Goal: Task Accomplishment & Management: Use online tool/utility

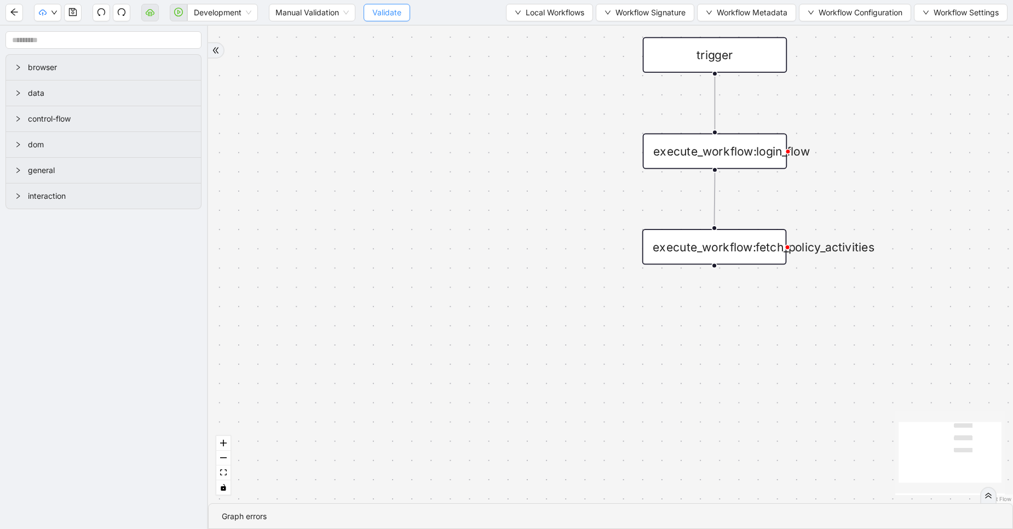
click at [383, 13] on span "Validate" at bounding box center [386, 13] width 29 height 12
click at [213, 12] on span "Development" at bounding box center [222, 12] width 57 height 16
click at [221, 55] on div "Production" at bounding box center [222, 52] width 53 height 12
click at [175, 15] on icon "play-circle" at bounding box center [178, 12] width 9 height 9
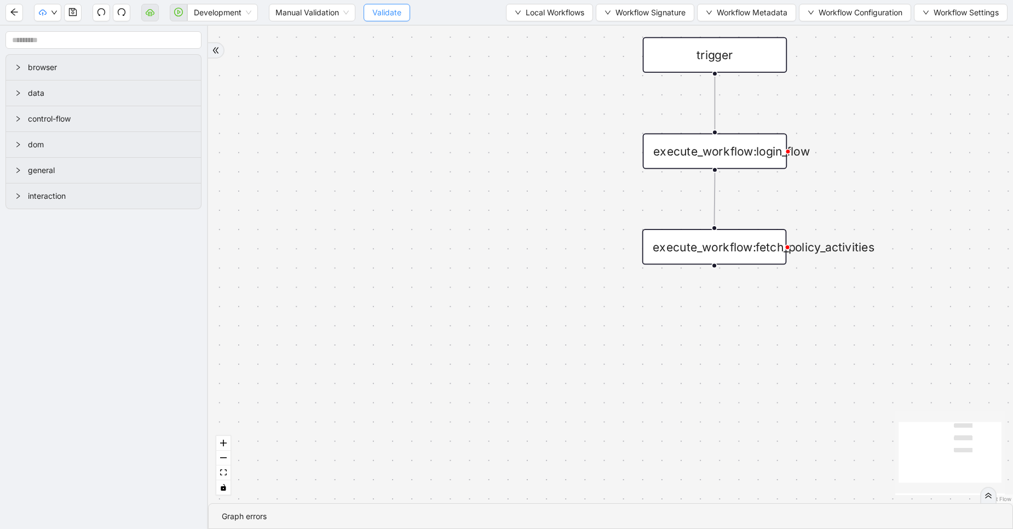
click at [402, 11] on button "Validate" at bounding box center [386, 13] width 47 height 18
click at [290, 62] on div "trigger execute_workflow:login_flow execute_workflow:fetch_policy_activities" at bounding box center [610, 264] width 805 height 477
click at [182, 14] on icon "play-circle" at bounding box center [178, 12] width 9 height 9
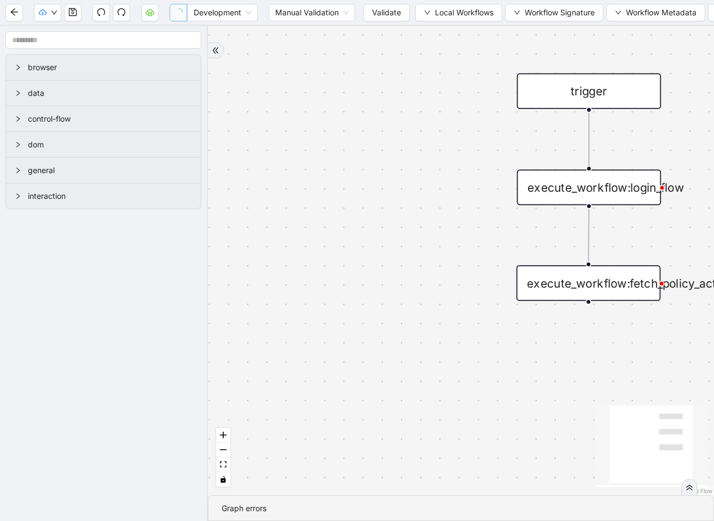
drag, startPoint x: 430, startPoint y: 192, endPoint x: 304, endPoint y: 228, distance: 130.5
click at [304, 228] on div "trigger execute_workflow:login_flow execute_workflow:fetch_policy_activities" at bounding box center [461, 260] width 506 height 469
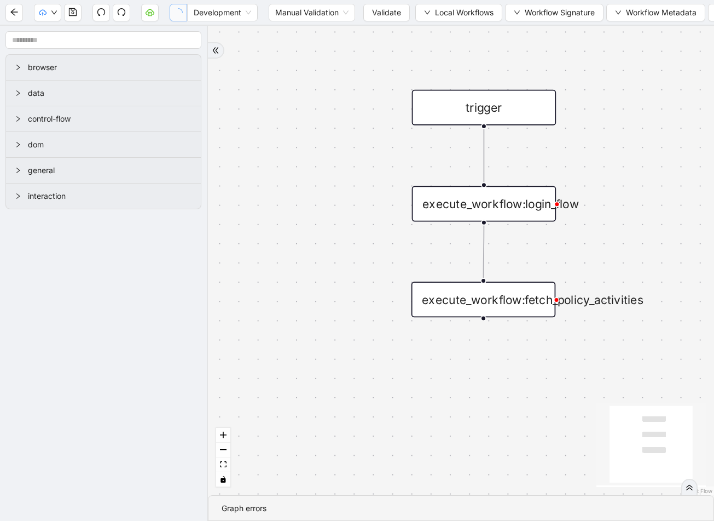
drag, startPoint x: 385, startPoint y: 211, endPoint x: 269, endPoint y: 230, distance: 117.6
click at [269, 230] on div "trigger execute_workflow:login_flow execute_workflow:fetch_policy_activities" at bounding box center [461, 260] width 506 height 469
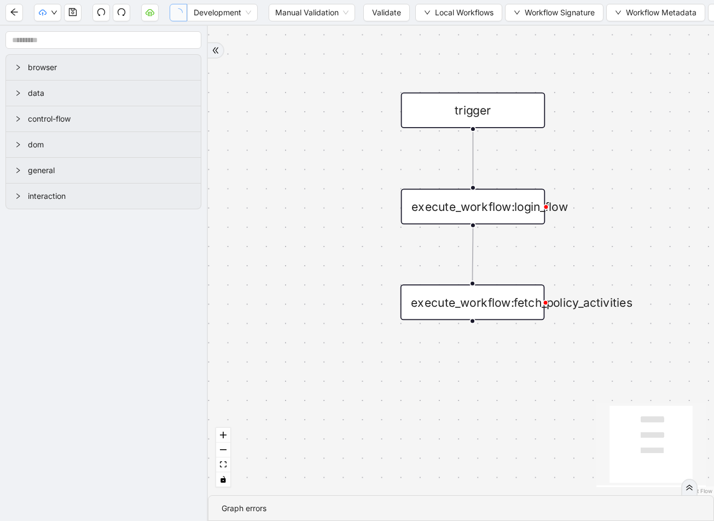
click at [326, 255] on div "trigger execute_workflow:login_flow execute_workflow:fetch_policy_activities" at bounding box center [461, 260] width 506 height 469
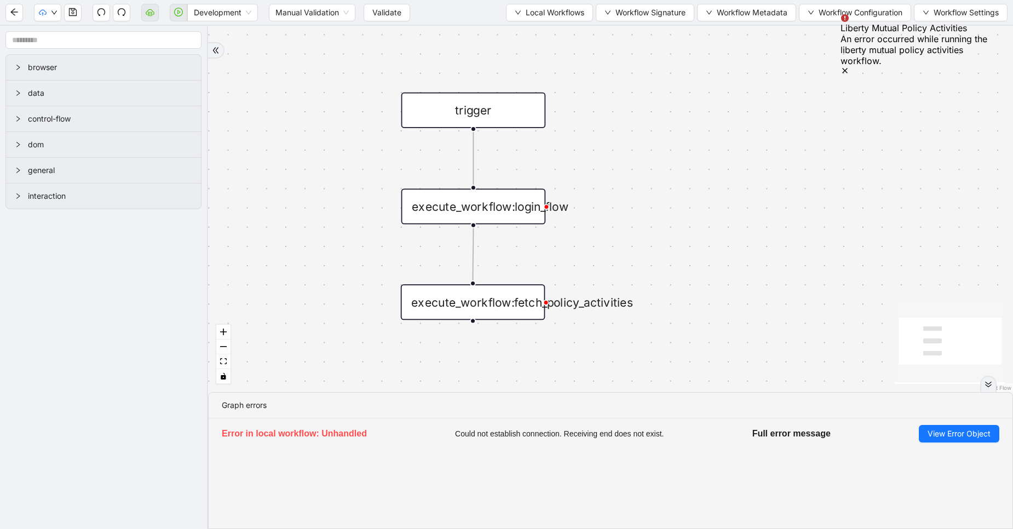
click at [849, 66] on icon "Notifications (F8)" at bounding box center [844, 70] width 9 height 9
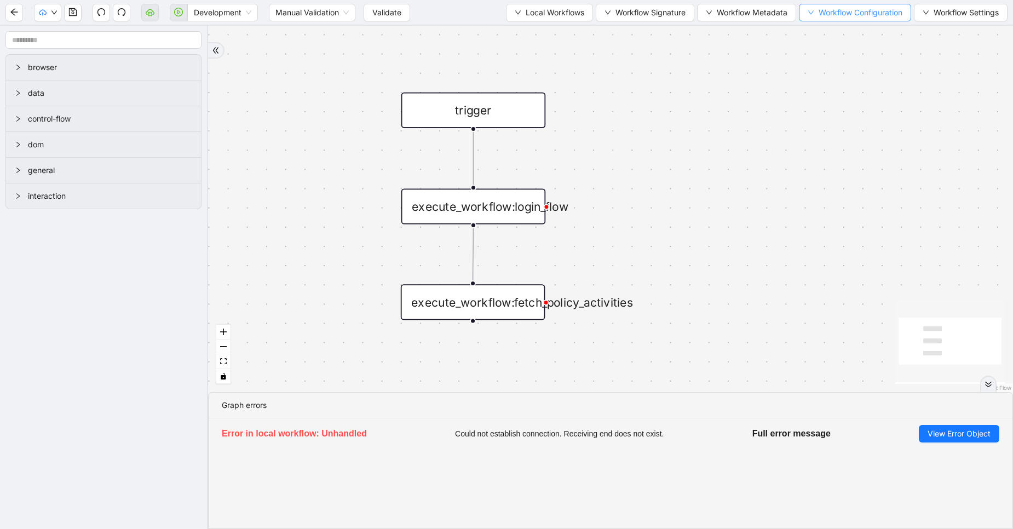
click at [848, 16] on span "Workflow Configuration" at bounding box center [860, 13] width 84 height 12
click at [824, 56] on span "Value" at bounding box center [852, 51] width 97 height 12
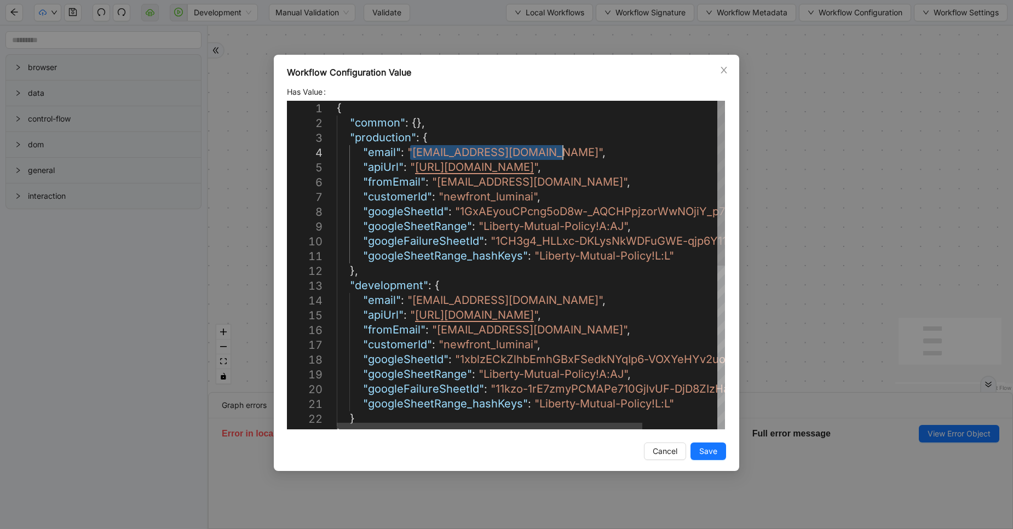
drag, startPoint x: 410, startPoint y: 152, endPoint x: 559, endPoint y: 147, distance: 149.0
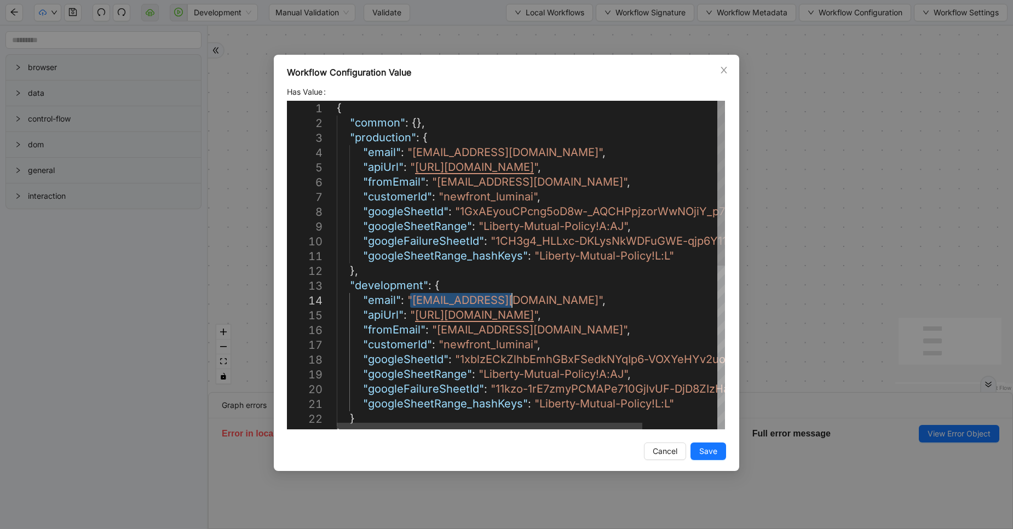
drag, startPoint x: 411, startPoint y: 303, endPoint x: 509, endPoint y: 298, distance: 98.1
paste textarea "*******"
type textarea "**********"
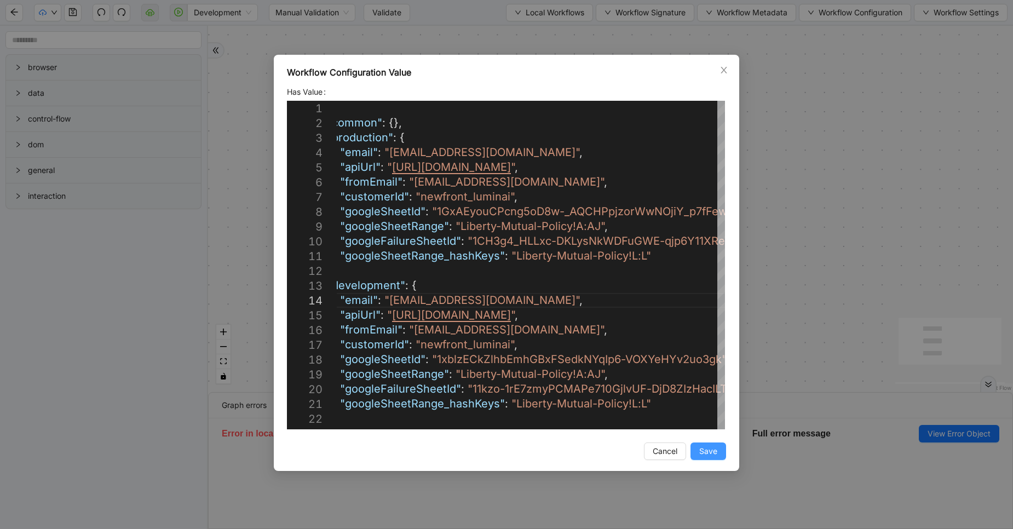
click at [708, 453] on span "Save" at bounding box center [708, 451] width 18 height 12
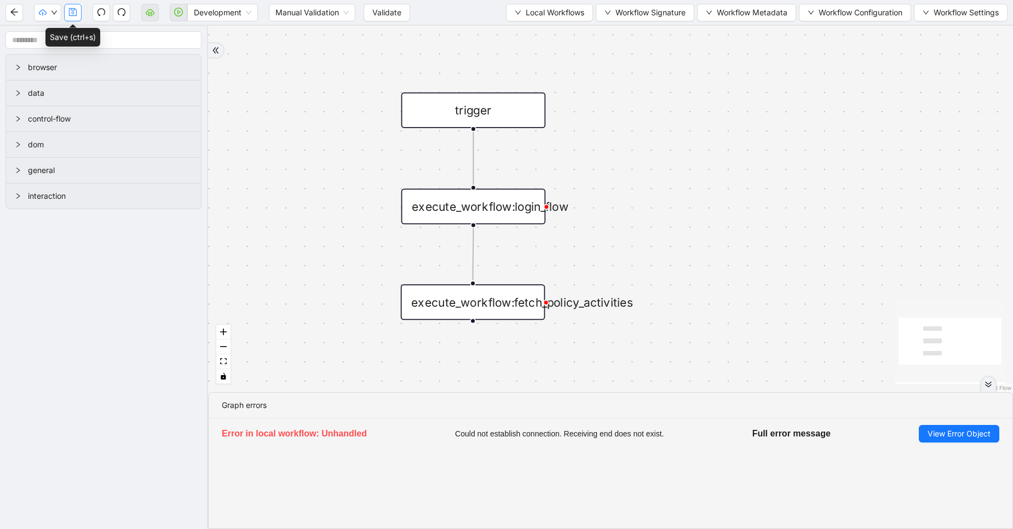
click at [74, 9] on icon "save" at bounding box center [73, 12] width 8 height 8
click at [74, 9] on div "Development Manual Validation Validate Local Workflows Workflow Signature Workf…" at bounding box center [506, 264] width 1013 height 529
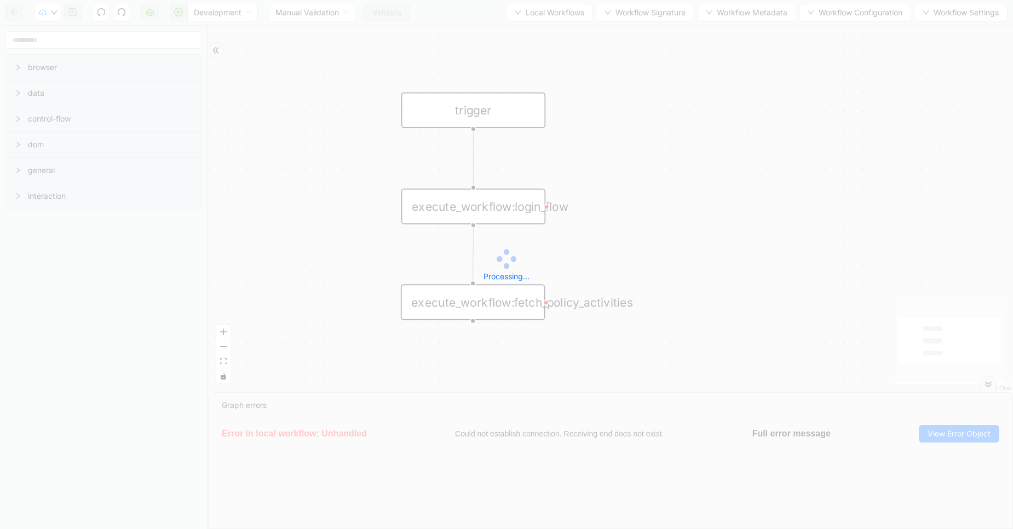
click at [74, 9] on div "Development Manual Validation Validate Local Workflows Workflow Signature Workf…" at bounding box center [506, 264] width 1013 height 529
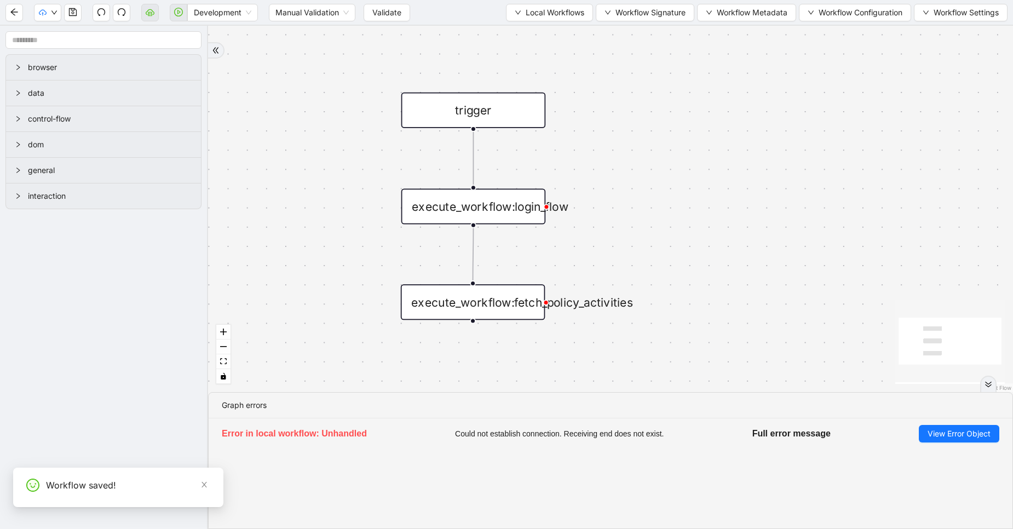
click at [985, 388] on div at bounding box center [988, 384] width 16 height 16
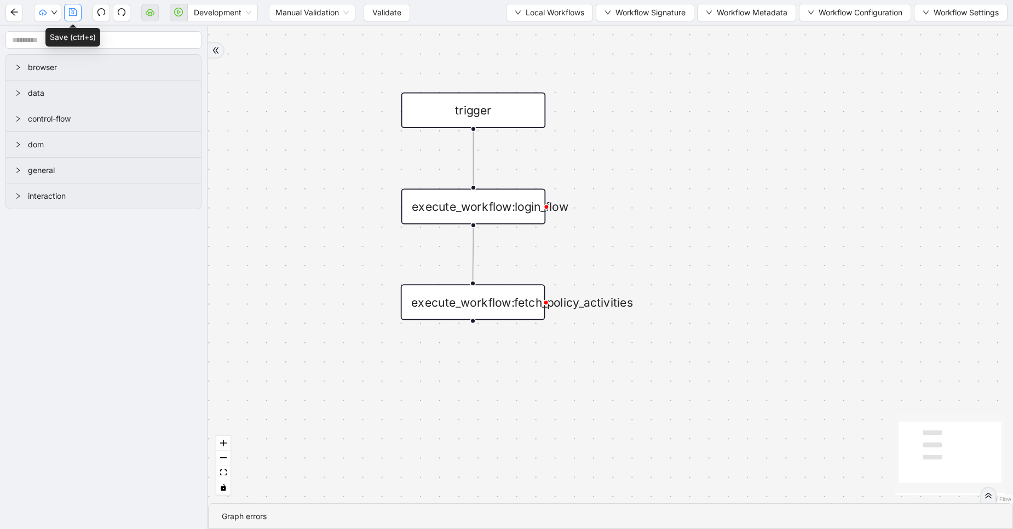
click at [77, 13] on icon "save" at bounding box center [73, 12] width 8 height 8
click at [77, 13] on div "Development Manual Validation Validate Local Workflows Workflow Signature Workf…" at bounding box center [506, 264] width 1013 height 529
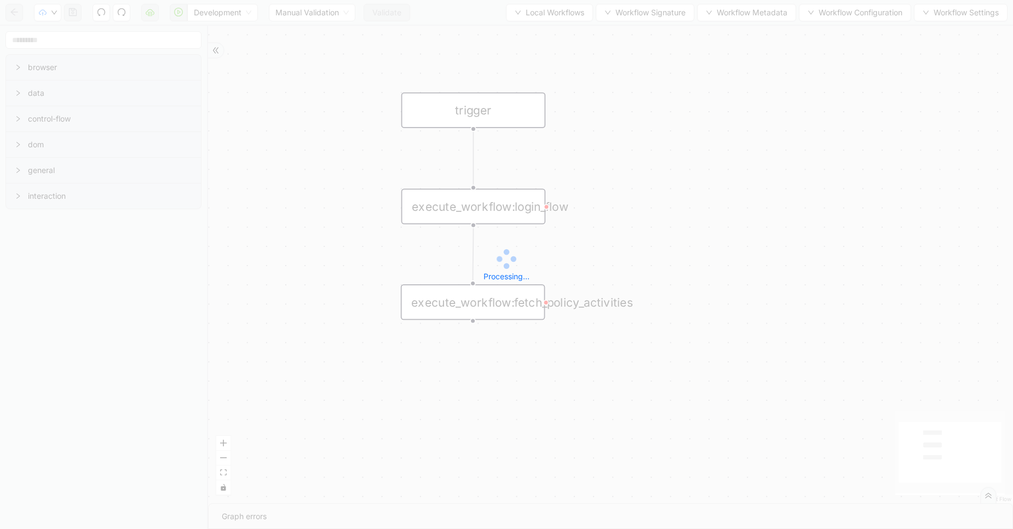
click at [77, 13] on div "Development Manual Validation Validate Local Workflows Workflow Signature Workf…" at bounding box center [506, 264] width 1013 height 529
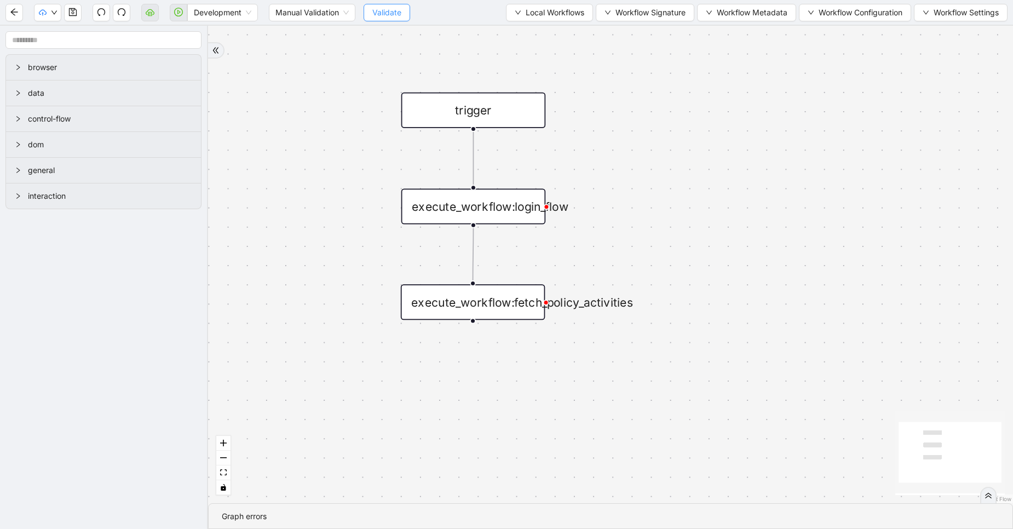
click at [394, 18] on span "Validate" at bounding box center [386, 13] width 29 height 12
click at [218, 12] on span "Development" at bounding box center [222, 12] width 57 height 16
click at [217, 50] on div "Production" at bounding box center [222, 52] width 53 height 12
click at [315, 13] on span "Manual Validation" at bounding box center [303, 12] width 73 height 16
click at [304, 39] on div "Auto Validation" at bounding box center [304, 34] width 70 height 12
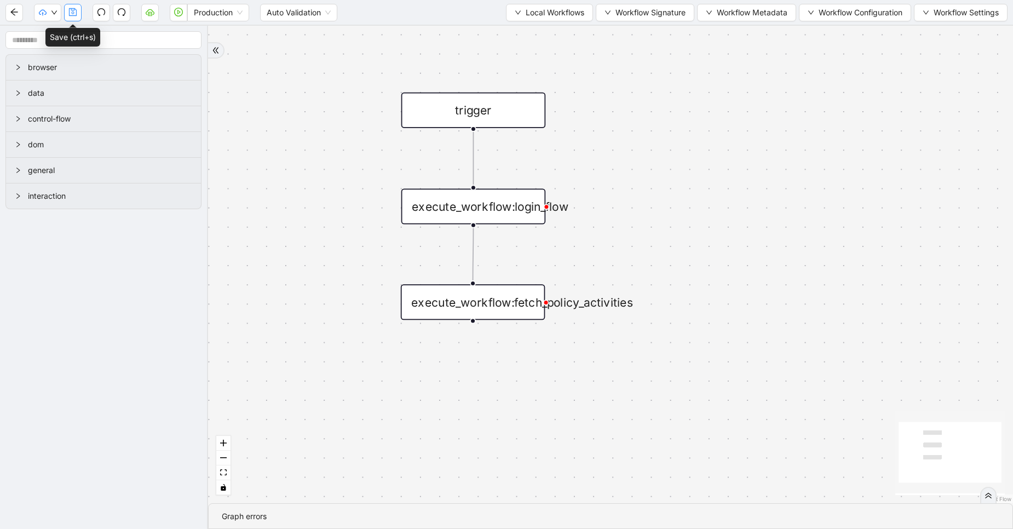
click at [77, 15] on icon "save" at bounding box center [73, 12] width 8 height 8
click at [70, 13] on icon "save" at bounding box center [73, 12] width 8 height 8
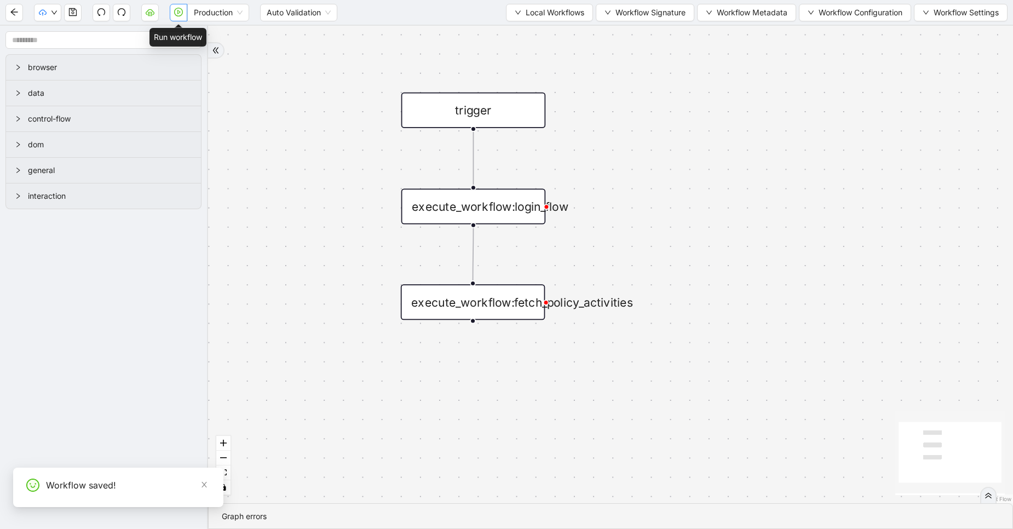
click at [180, 18] on button "button" at bounding box center [179, 13] width 18 height 18
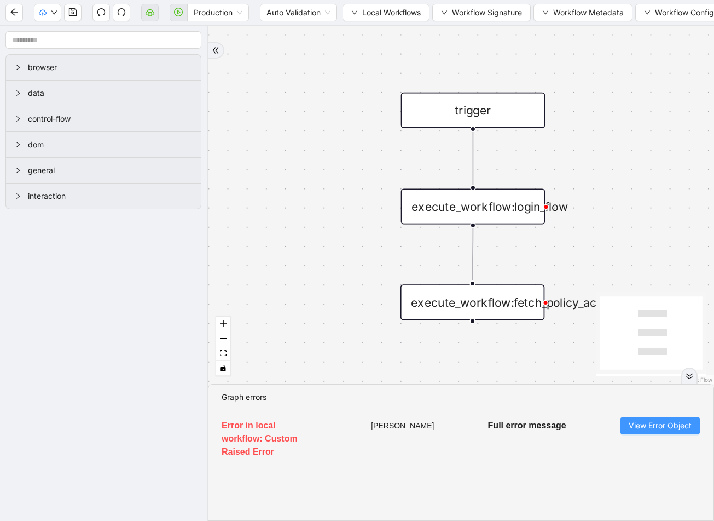
click at [659, 431] on span "View Error Object" at bounding box center [660, 425] width 63 height 12
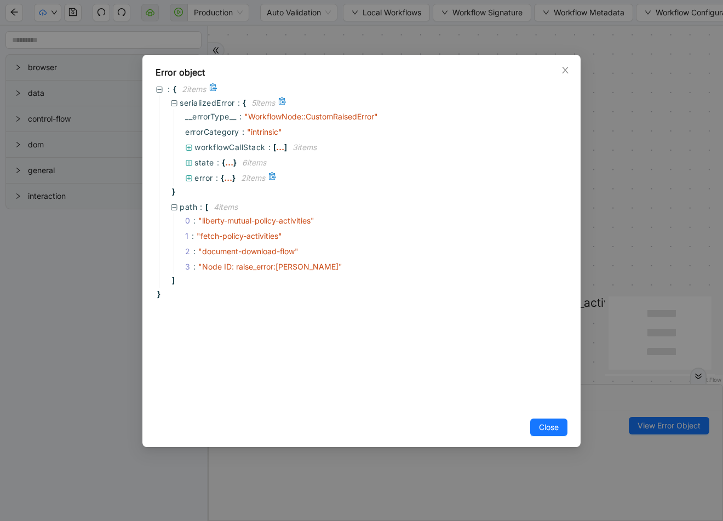
click at [226, 179] on div "..." at bounding box center [228, 177] width 8 height 5
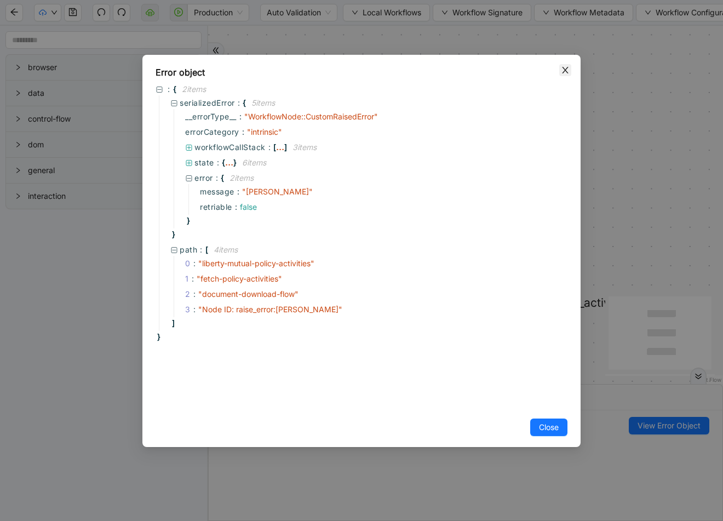
click at [567, 70] on icon "close" at bounding box center [565, 70] width 9 height 9
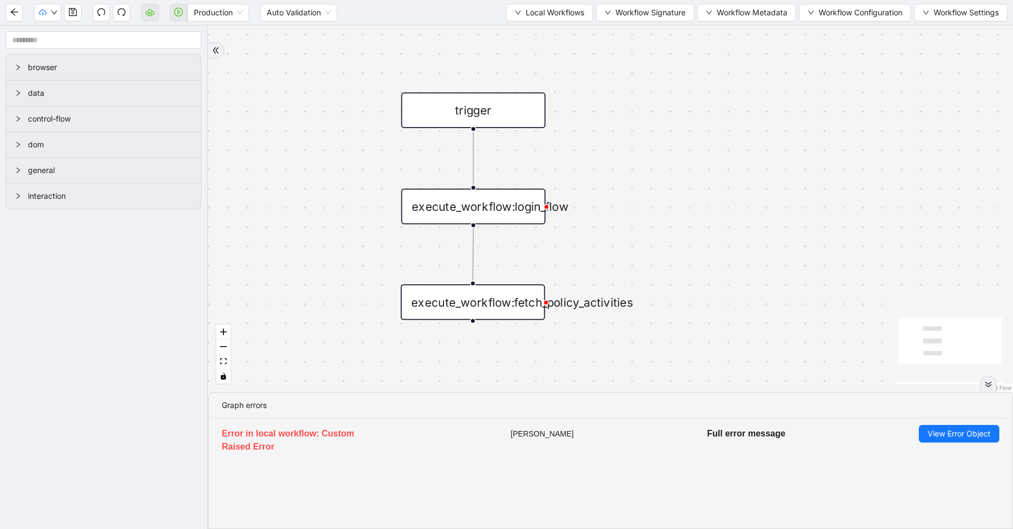
click at [529, 21] on div "Production Auto Validation Local Workflows Workflow Signature Workflow Metadata…" at bounding box center [506, 12] width 1013 height 25
click at [545, 13] on span "Local Workflows" at bounding box center [554, 13] width 59 height 12
click at [542, 26] on li "Select" at bounding box center [544, 34] width 84 height 18
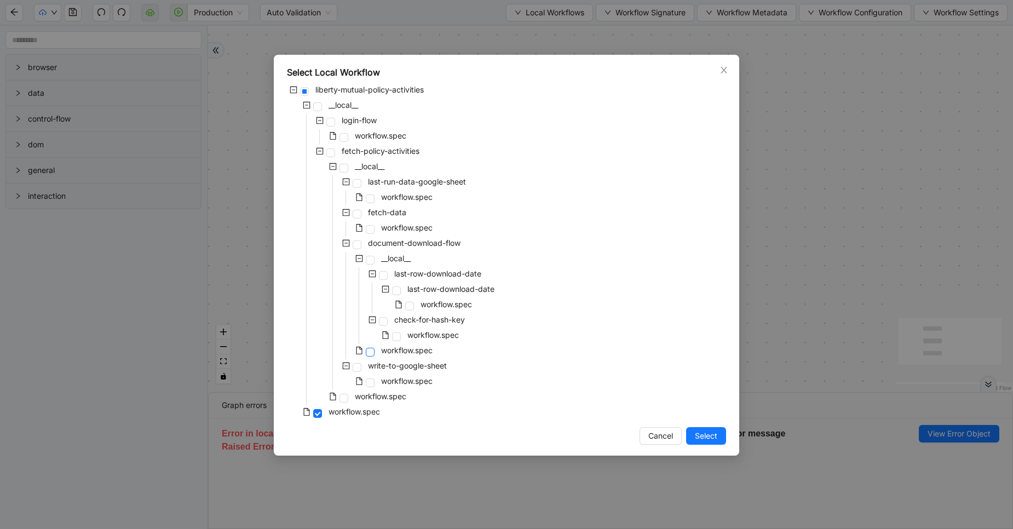
click at [372, 353] on span at bounding box center [370, 352] width 9 height 9
click at [709, 429] on button "Select" at bounding box center [706, 436] width 40 height 18
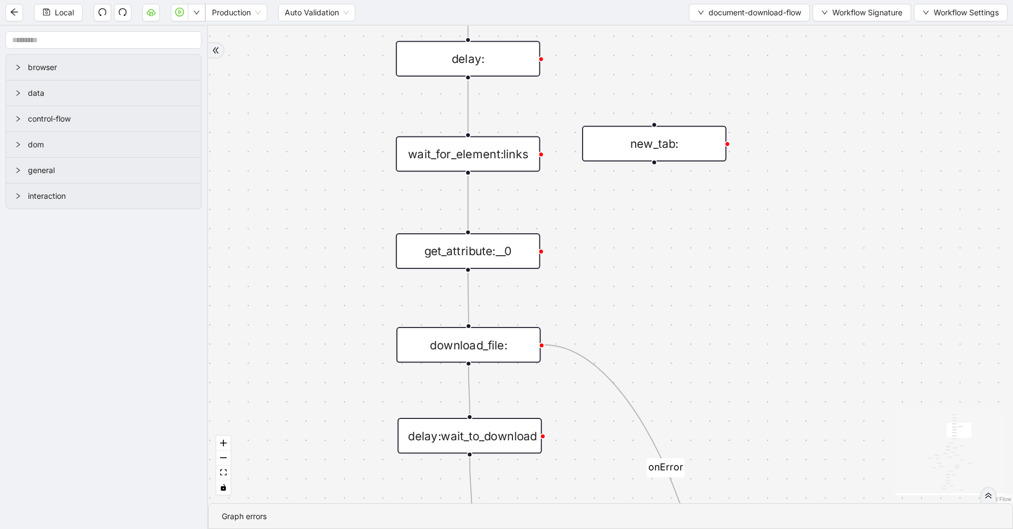
drag, startPoint x: 555, startPoint y: 409, endPoint x: 305, endPoint y: 158, distance: 353.8
click at [305, 158] on div "fallback fallback success success fallback fallback success isDownloadFileValid…" at bounding box center [610, 264] width 805 height 477
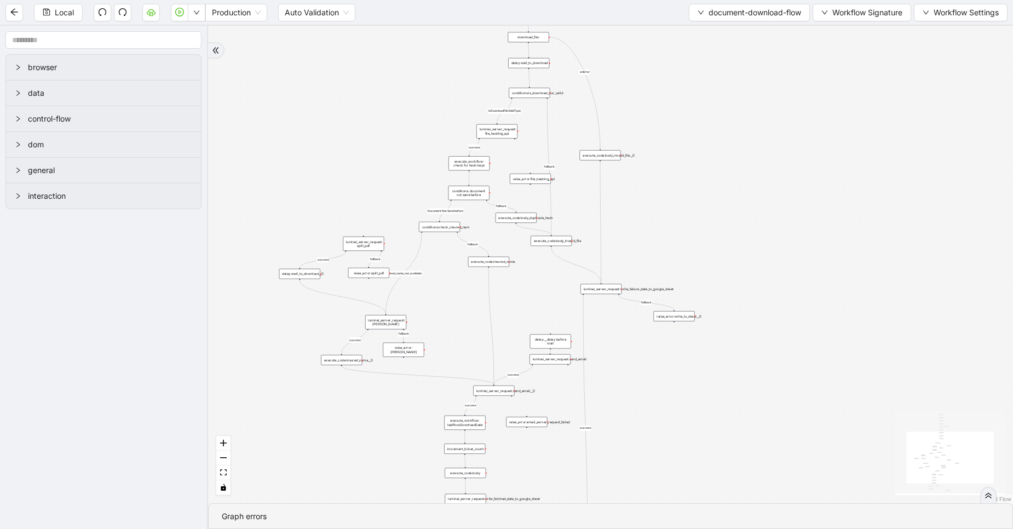
drag, startPoint x: 740, startPoint y: 379, endPoint x: 688, endPoint y: 125, distance: 259.1
click at [688, 125] on div "fallback fallback success success fallback fallback success isDownloadFileValid…" at bounding box center [610, 264] width 805 height 477
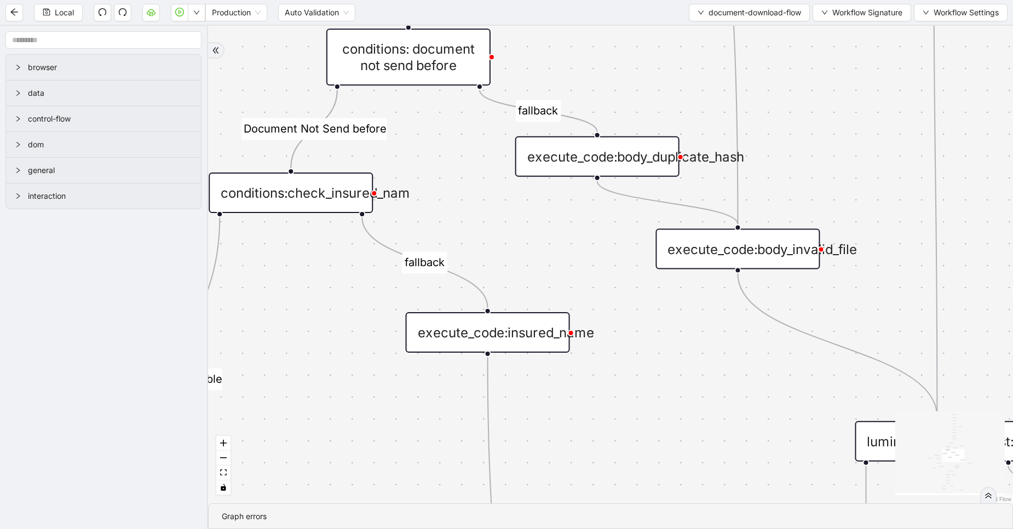
drag, startPoint x: 524, startPoint y: 363, endPoint x: 661, endPoint y: 366, distance: 136.9
click at [661, 366] on div "fallback fallback success success fallback fallback success isDownloadFileValid…" at bounding box center [610, 264] width 805 height 477
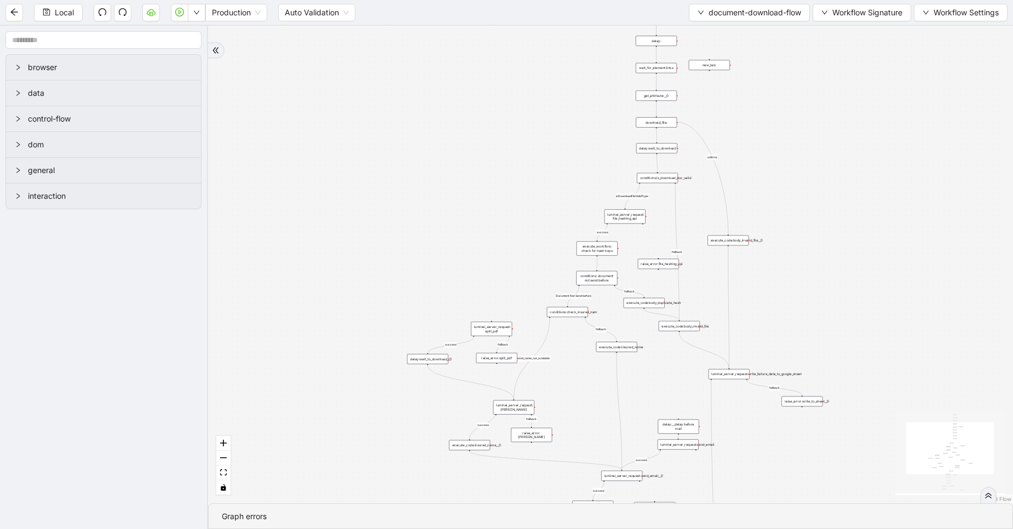
drag, startPoint x: 570, startPoint y: 403, endPoint x: 556, endPoint y: 317, distance: 86.6
click at [556, 317] on div "fallback fallback success success fallback fallback success isDownloadFileValid…" at bounding box center [610, 264] width 805 height 477
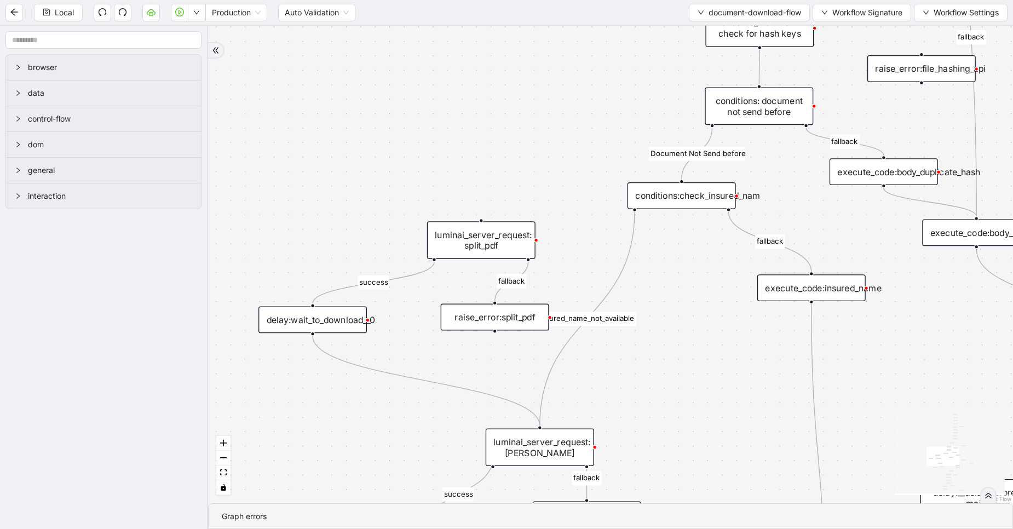
drag, startPoint x: 677, startPoint y: 308, endPoint x: 661, endPoint y: 301, distance: 16.9
click at [661, 301] on div "fallback fallback success success fallback fallback success isDownloadFileValid…" at bounding box center [610, 264] width 805 height 477
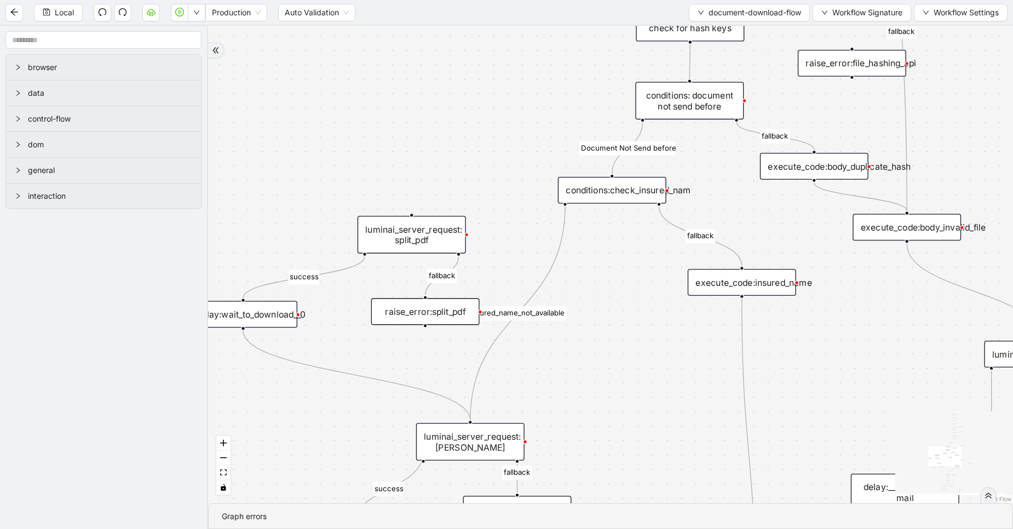
drag, startPoint x: 666, startPoint y: 262, endPoint x: 597, endPoint y: 255, distance: 69.3
click at [597, 255] on div "fallback fallback success success fallback fallback success isDownloadFileValid…" at bounding box center [610, 264] width 805 height 477
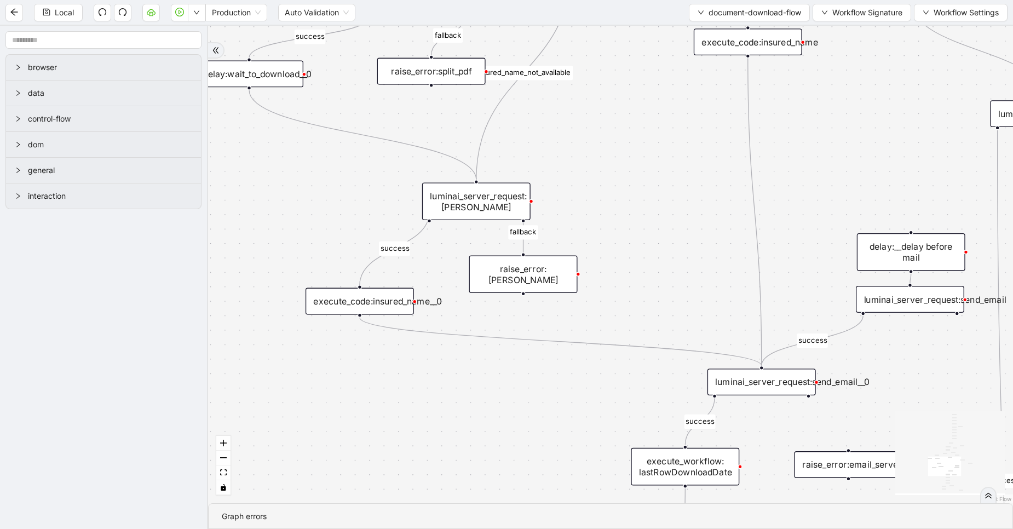
drag, startPoint x: 614, startPoint y: 416, endPoint x: 624, endPoint y: 149, distance: 266.8
click at [624, 149] on div "fallback fallback success success fallback fallback success isDownloadFileValid…" at bounding box center [610, 264] width 805 height 477
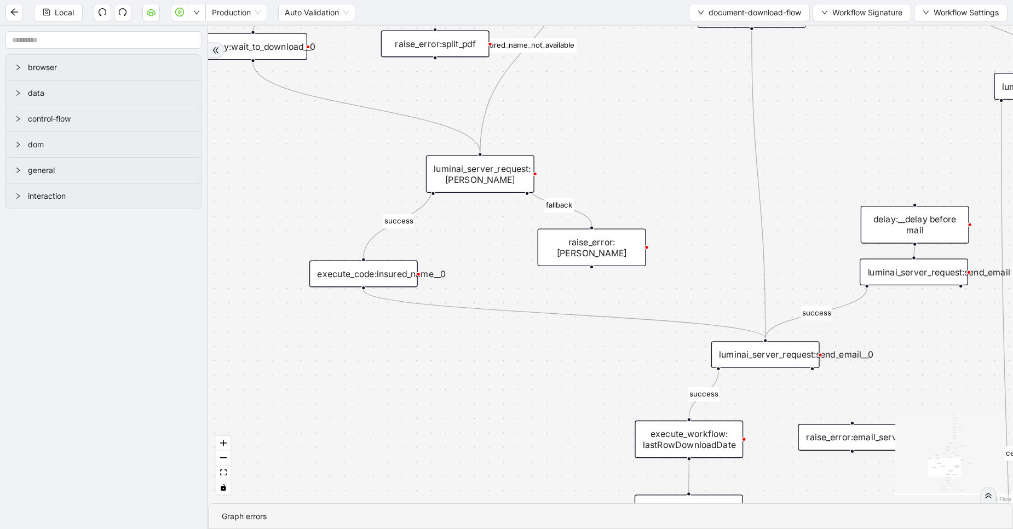
drag, startPoint x: 542, startPoint y: 235, endPoint x: 622, endPoint y: 242, distance: 80.2
click at [622, 242] on div "raise_error:[PERSON_NAME]" at bounding box center [592, 247] width 108 height 38
click at [589, 213] on icon "Edge from luminai_server_request:claude_ai to raise_error:claude" at bounding box center [567, 209] width 80 height 48
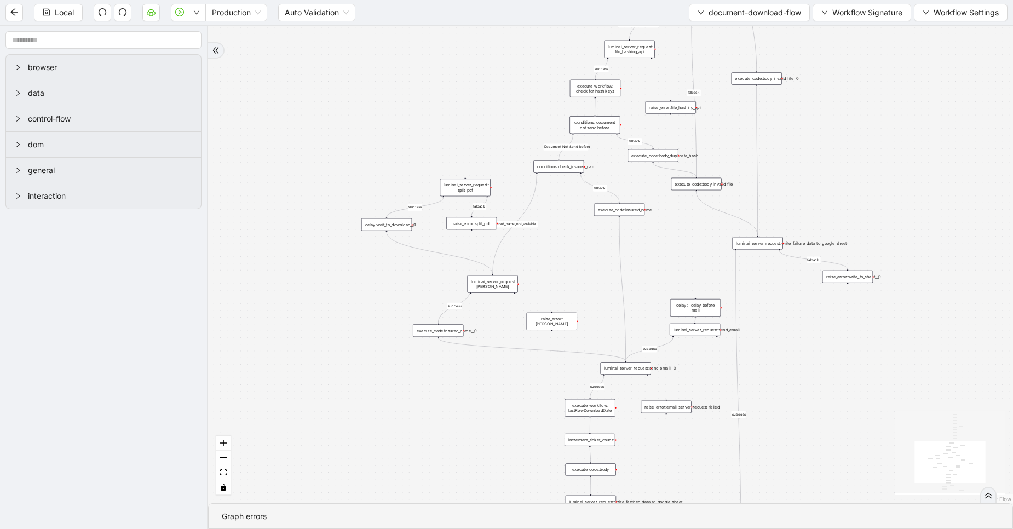
drag, startPoint x: 565, startPoint y: 392, endPoint x: 470, endPoint y: 346, distance: 105.8
click at [470, 346] on div "fallback fallback success success fallback fallback success isDownloadFileValid…" at bounding box center [610, 264] width 805 height 477
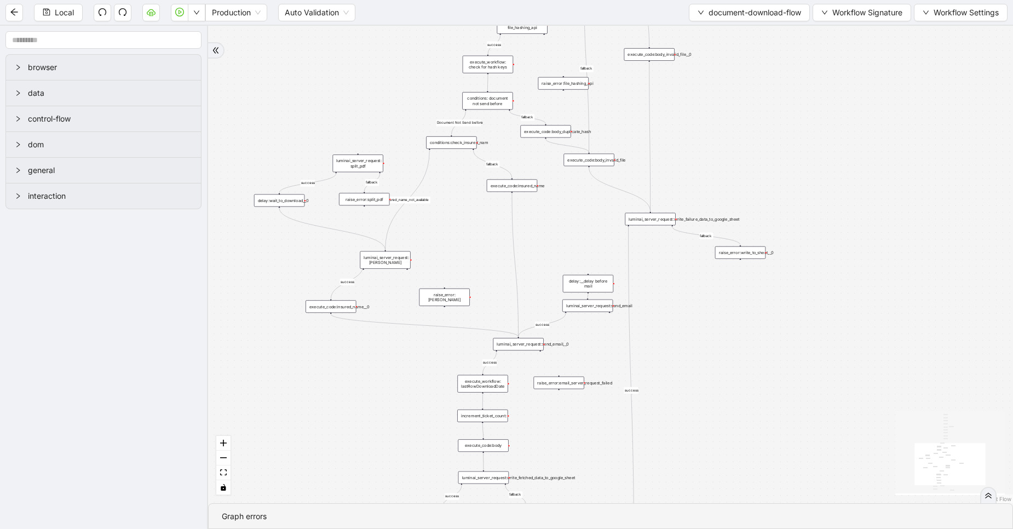
drag, startPoint x: 758, startPoint y: 369, endPoint x: 713, endPoint y: 385, distance: 47.4
click at [713, 385] on div "fallback fallback success success fallback fallback success isDownloadFileValid…" at bounding box center [610, 264] width 805 height 477
click at [66, 11] on span "Local" at bounding box center [64, 13] width 19 height 12
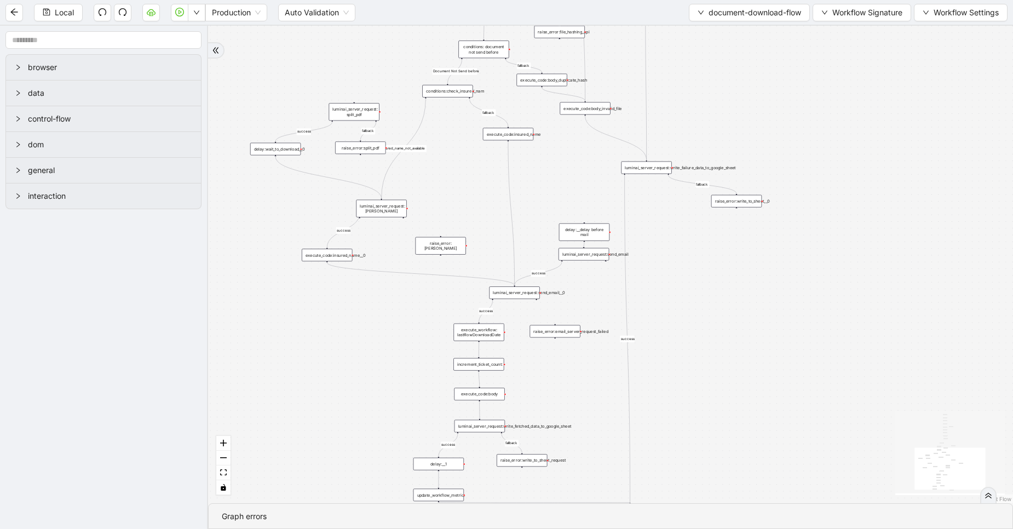
drag, startPoint x: 368, startPoint y: 84, endPoint x: 364, endPoint y: 32, distance: 51.6
click at [364, 32] on div "fallback fallback success success fallback fallback success isDownloadFileValid…" at bounding box center [610, 264] width 805 height 477
click at [381, 203] on div "luminai_server_request:[PERSON_NAME]" at bounding box center [381, 209] width 50 height 18
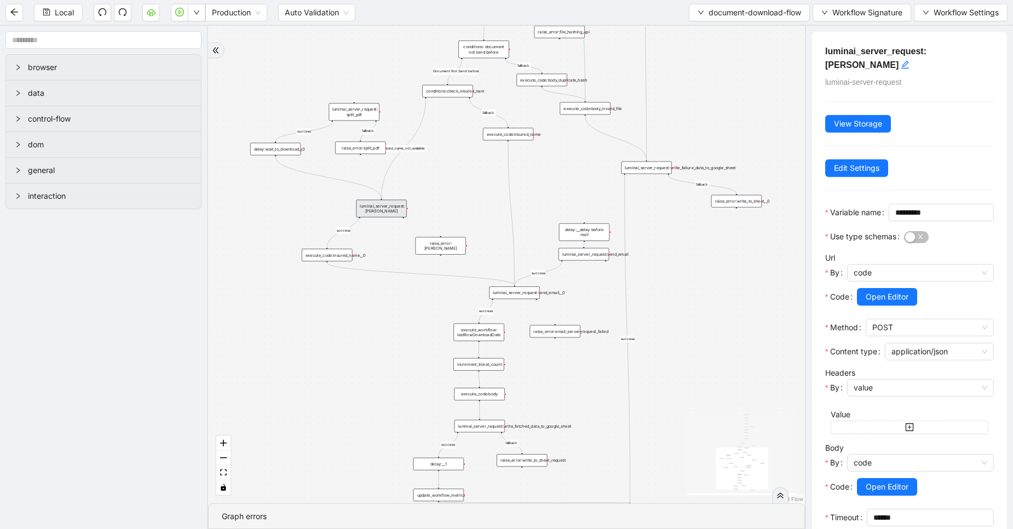
drag, startPoint x: 708, startPoint y: 357, endPoint x: 839, endPoint y: 419, distance: 144.9
click at [839, 419] on section "browser data control-flow dom general interaction fallback fallback success suc…" at bounding box center [506, 277] width 1013 height 503
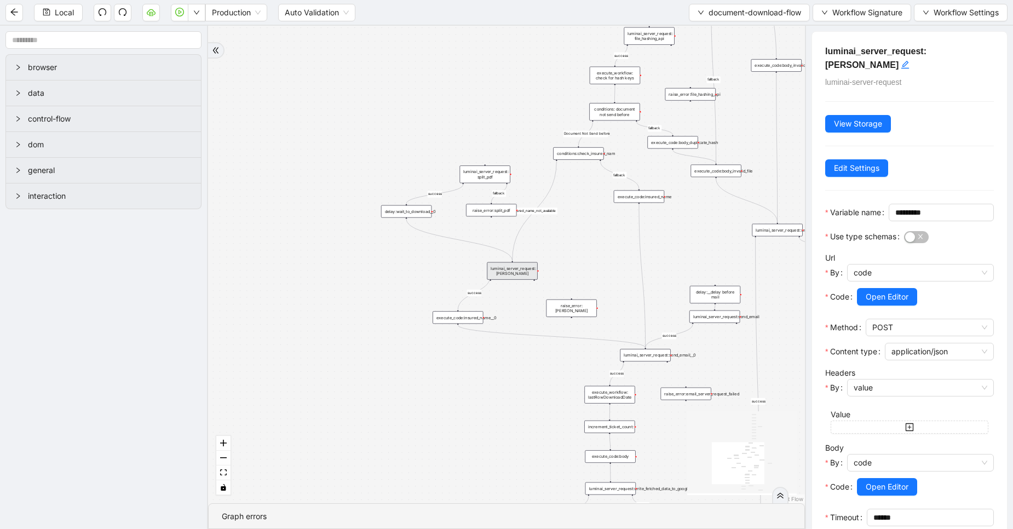
scroll to position [68, 0]
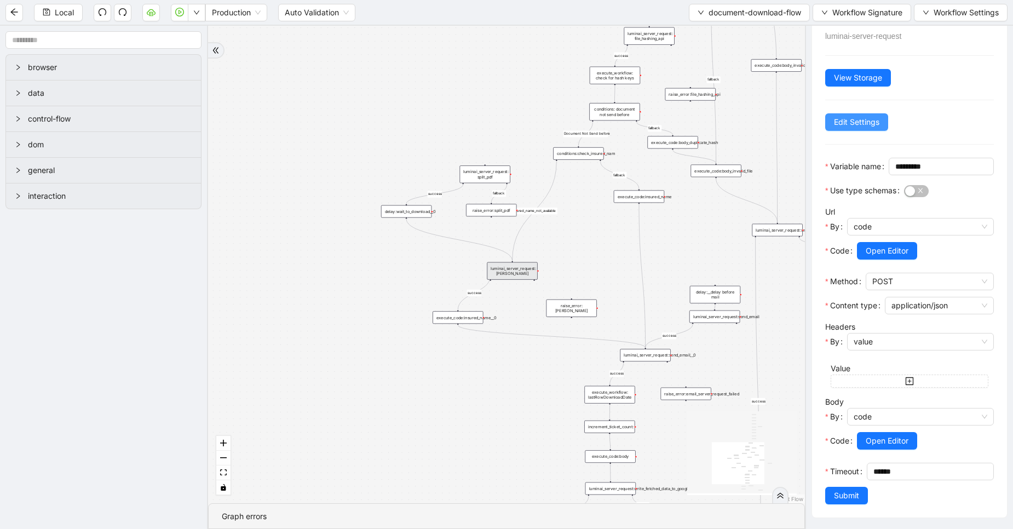
click at [856, 116] on span "Edit Settings" at bounding box center [856, 122] width 45 height 12
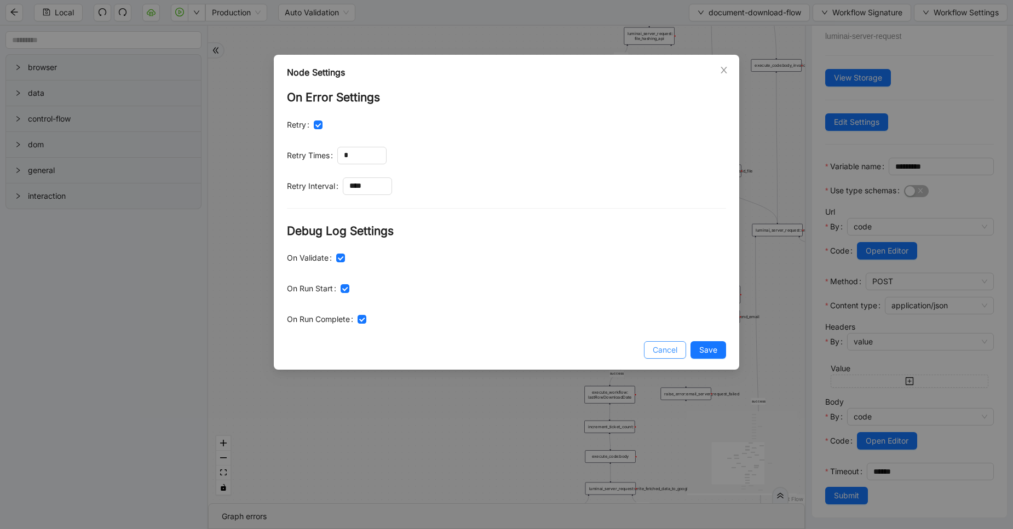
click at [668, 349] on span "Cancel" at bounding box center [664, 350] width 25 height 12
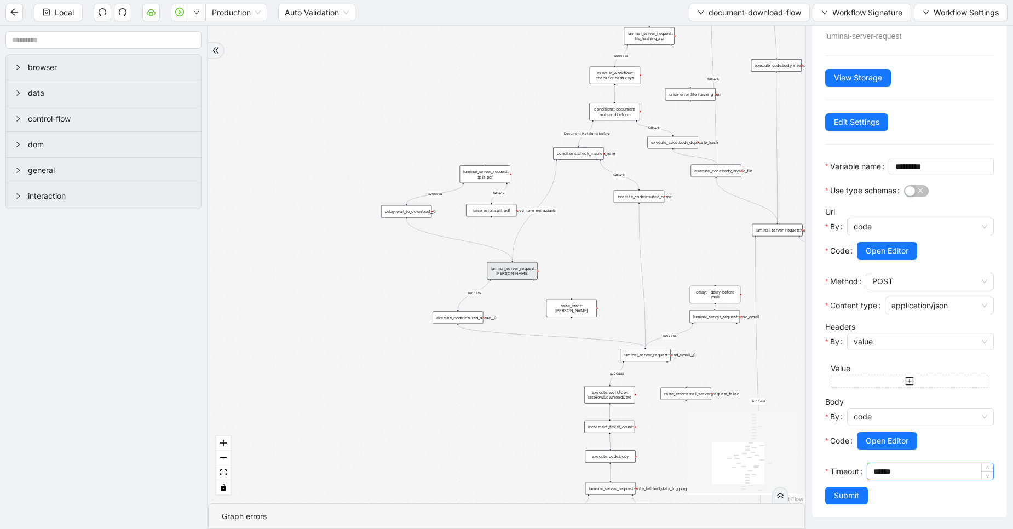
click at [882, 466] on input "******" at bounding box center [933, 471] width 120 height 16
type input "*******"
click at [851, 502] on button "Submit" at bounding box center [846, 496] width 43 height 18
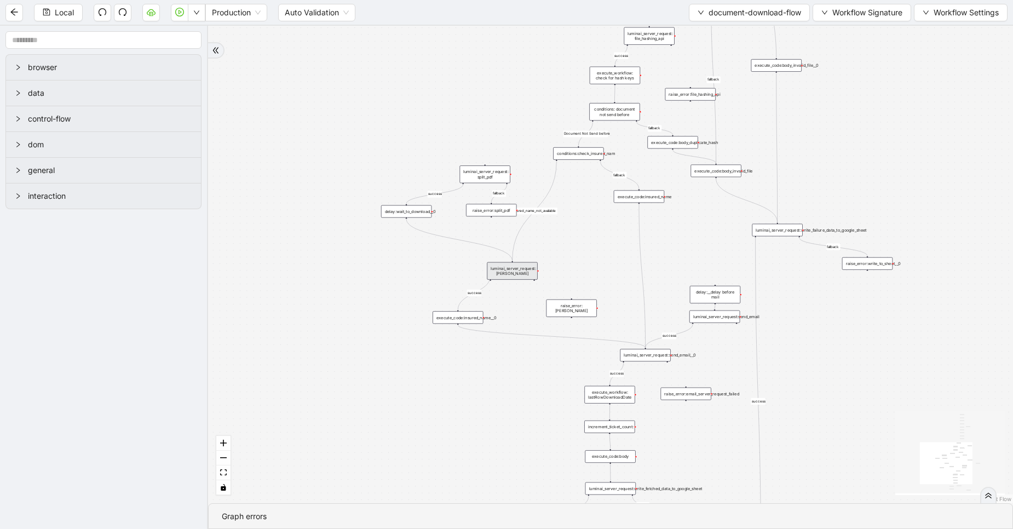
scroll to position [0, 0]
click at [49, 7] on button "Local" at bounding box center [58, 13] width 49 height 18
click at [178, 14] on icon "play-circle" at bounding box center [179, 12] width 9 height 9
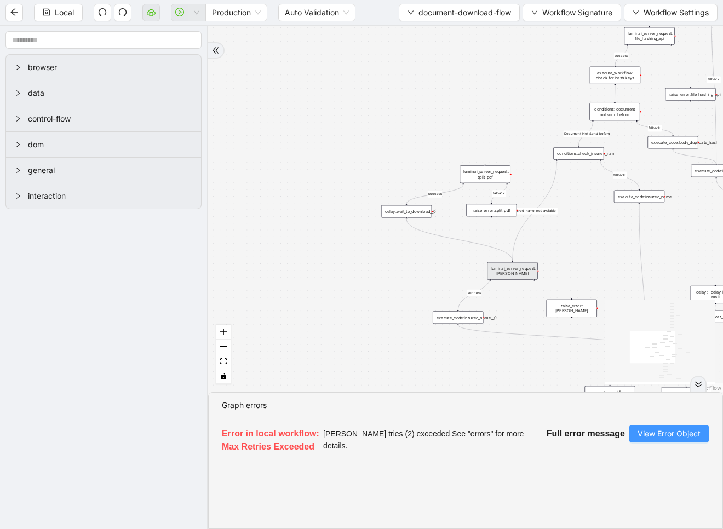
click at [650, 430] on span "View Error Object" at bounding box center [668, 434] width 63 height 12
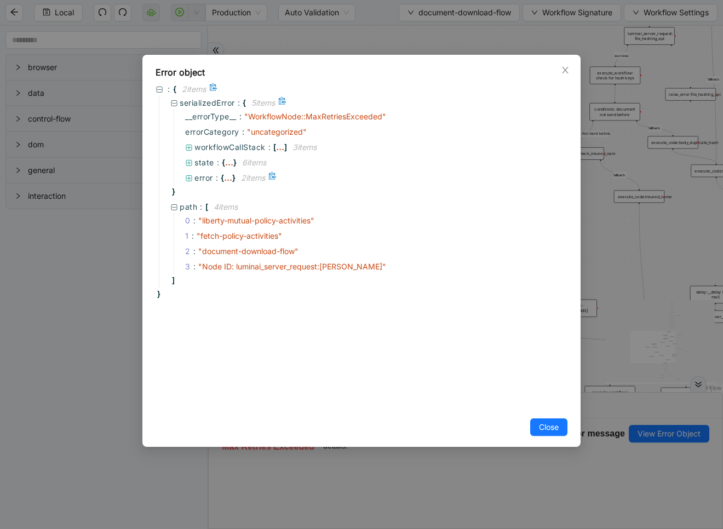
click at [231, 178] on div "..." at bounding box center [228, 177] width 8 height 5
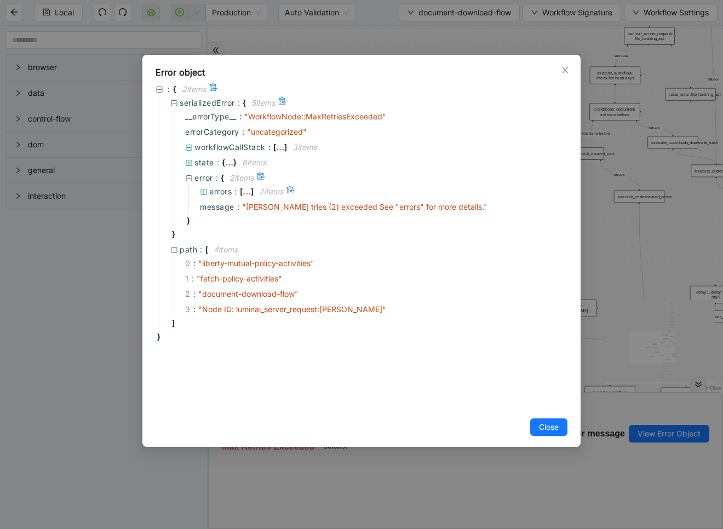
click at [252, 190] on span "]" at bounding box center [252, 192] width 3 height 12
click at [245, 190] on div "..." at bounding box center [246, 190] width 8 height 5
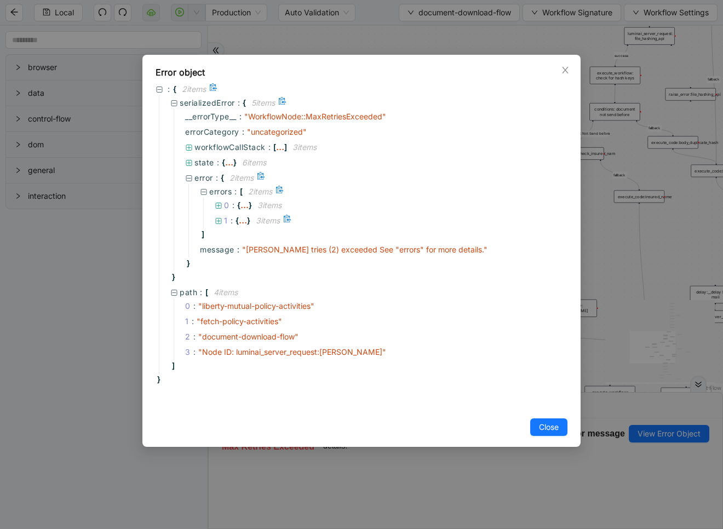
click at [242, 222] on div "..." at bounding box center [243, 219] width 8 height 5
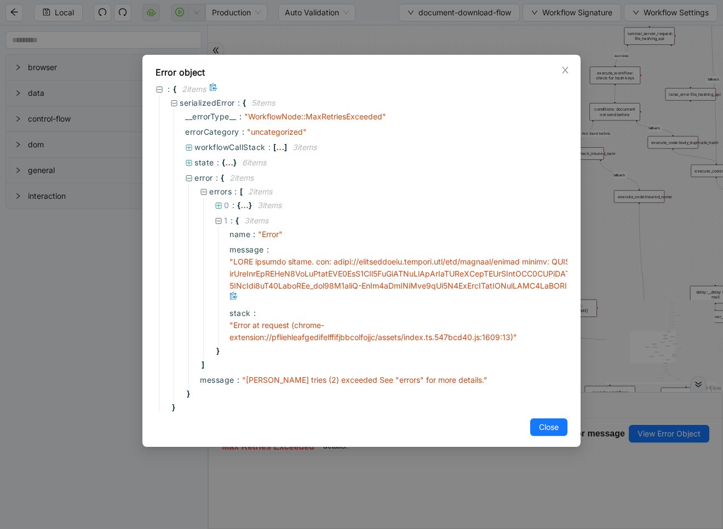
click at [233, 298] on icon at bounding box center [233, 296] width 8 height 8
click at [234, 292] on icon at bounding box center [233, 296] width 8 height 8
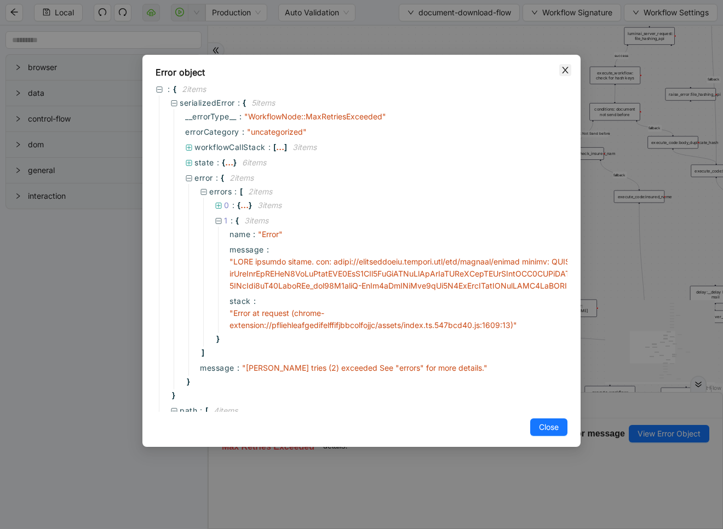
click at [565, 64] on span "Close" at bounding box center [565, 70] width 12 height 12
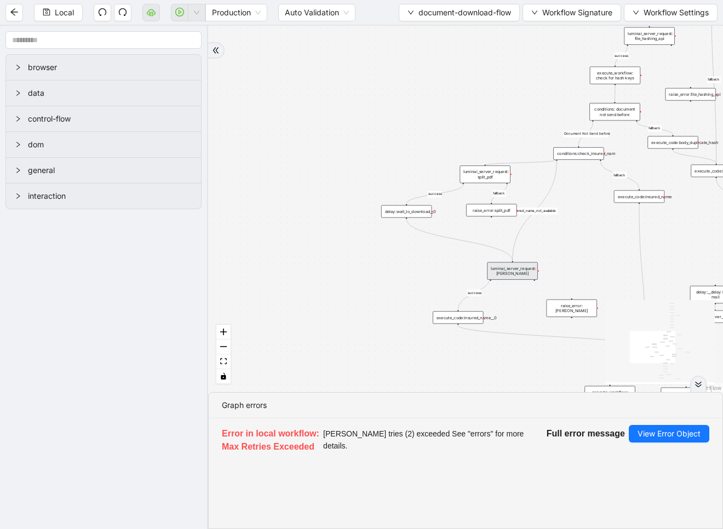
drag, startPoint x: 556, startPoint y: 160, endPoint x: 527, endPoint y: 210, distance: 57.9
click at [486, 160] on div "fallback fallback success success fallback fallback success isDownloadFileValid…" at bounding box center [465, 209] width 515 height 366
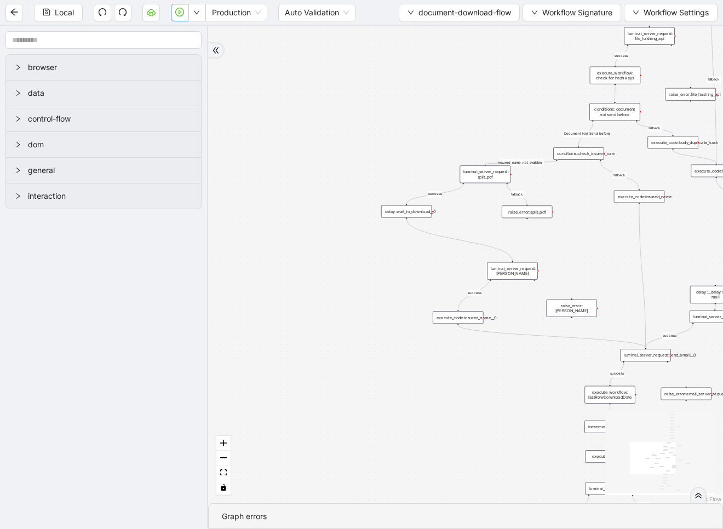
click at [527, 210] on div "raise_error:split_pdf" at bounding box center [526, 211] width 50 height 13
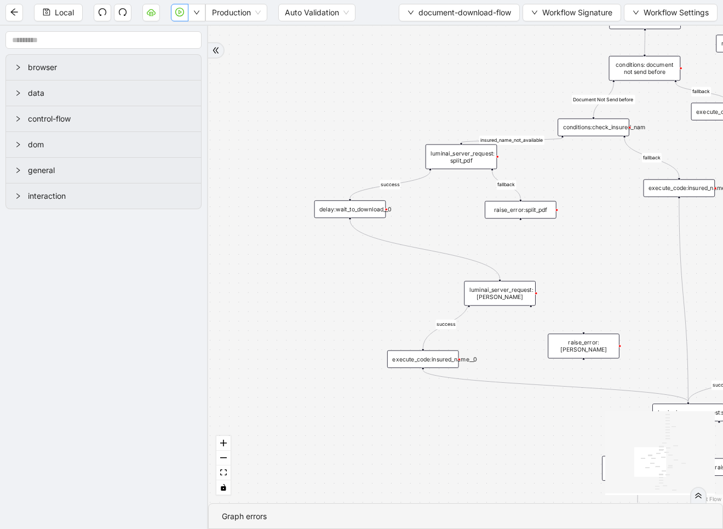
click at [503, 281] on div "luminai_server_request:[PERSON_NAME]" at bounding box center [500, 293] width 72 height 25
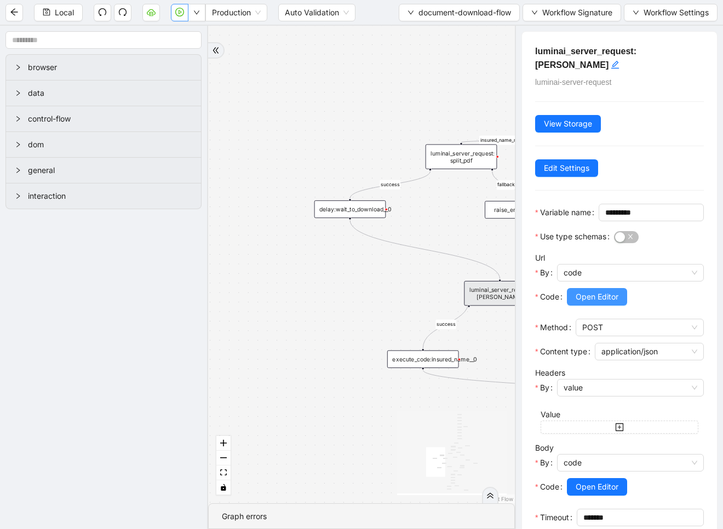
click at [600, 299] on span "Open Editor" at bounding box center [596, 297] width 43 height 12
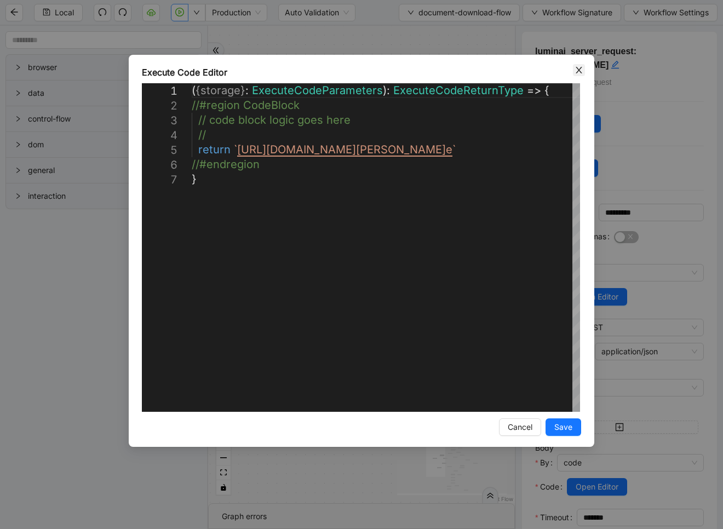
click at [577, 72] on icon "close" at bounding box center [578, 70] width 9 height 9
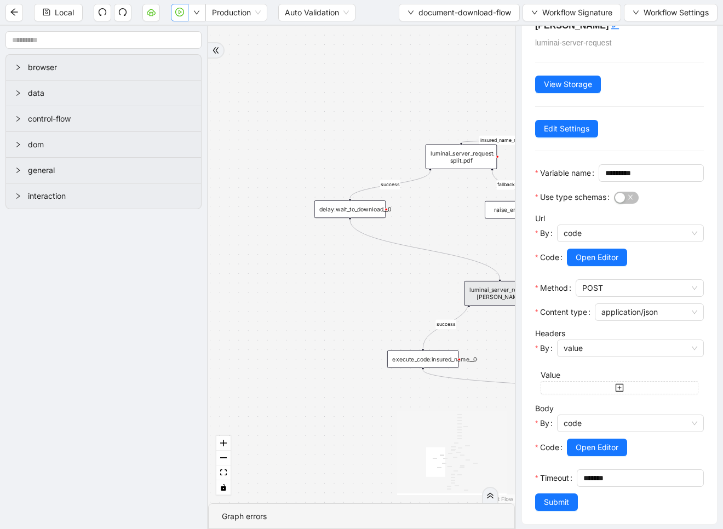
scroll to position [68, 0]
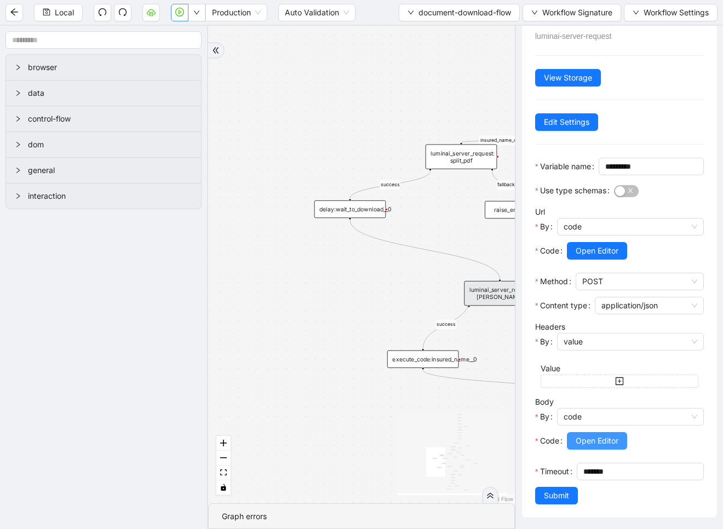
click at [605, 435] on span "Open Editor" at bounding box center [596, 441] width 43 height 12
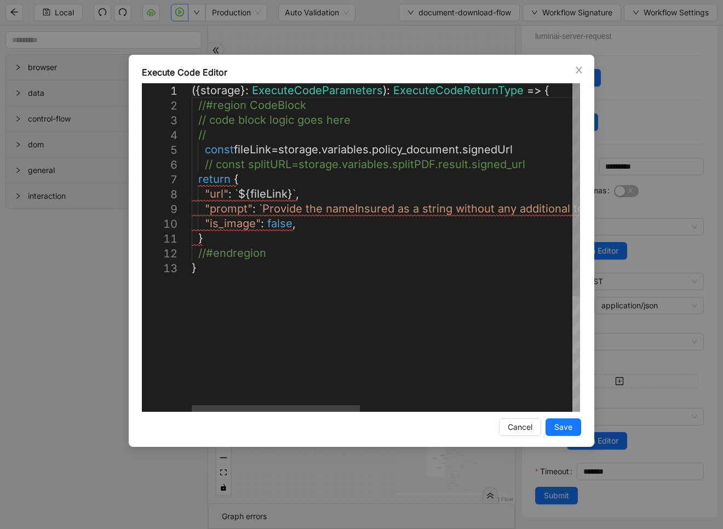
scroll to position [0, 0]
click at [524, 152] on div "({ storage }: ExecuteCodeParameters ): ExecuteCodeReturnType => { //#region Cod…" at bounding box center [630, 336] width 877 height 506
click at [538, 169] on div "({ storage }: ExecuteCodeParameters ): ExecuteCodeReturnType => { //#region Cod…" at bounding box center [630, 336] width 877 height 506
click at [258, 167] on div "({ storage }: ExecuteCodeParameters ): ExecuteCodeReturnType => { //#region Cod…" at bounding box center [630, 336] width 877 height 506
click at [259, 193] on div "({ storage }: ExecuteCodeParameters ): ExecuteCodeReturnType => { //#region Cod…" at bounding box center [630, 336] width 877 height 506
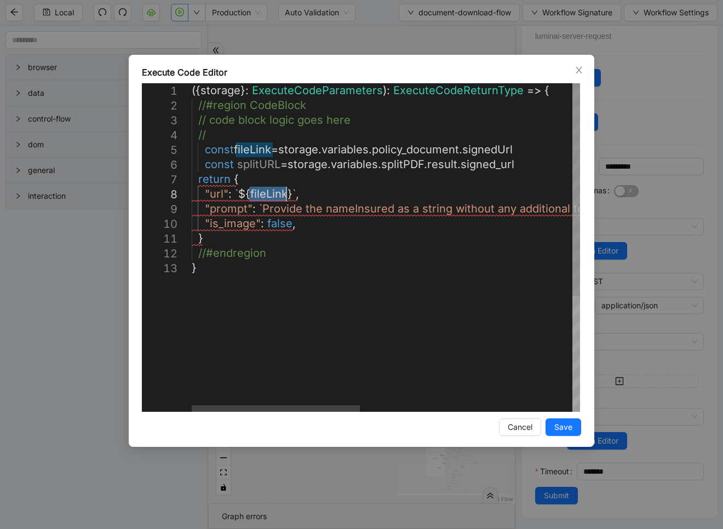
paste textarea "Editor content;Press Alt+F1 for Accessibility Options."
click at [529, 167] on div "({ storage }: ExecuteCodeParameters ): ExecuteCodeReturnType => { //#region Cod…" at bounding box center [630, 336] width 877 height 506
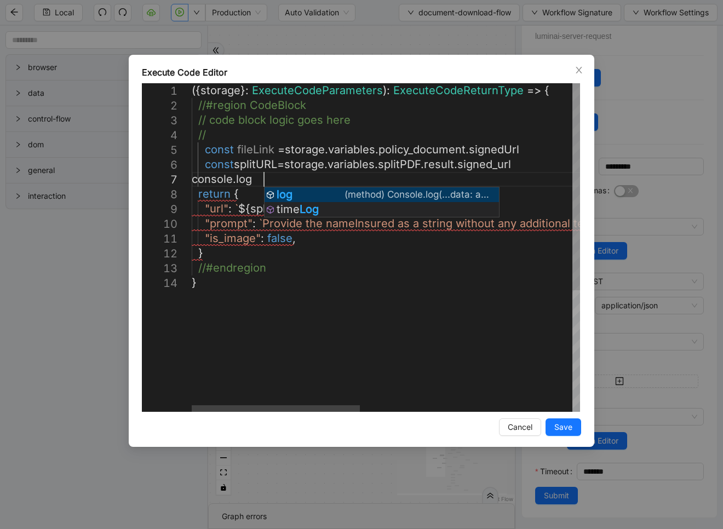
scroll to position [89, 105]
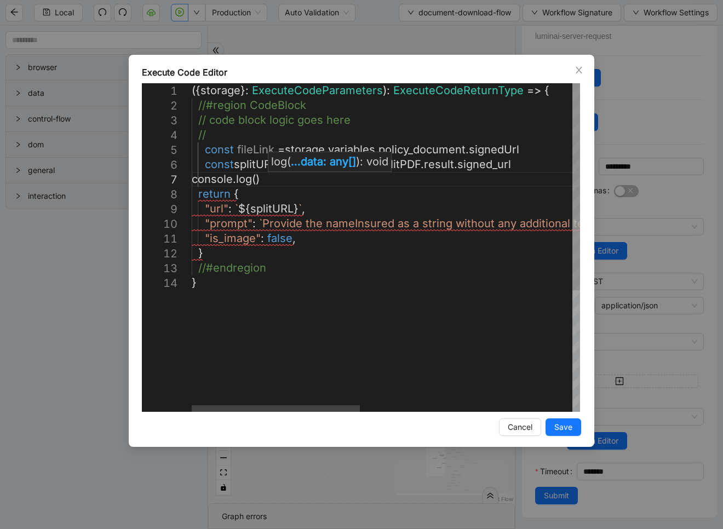
paste textarea "********"
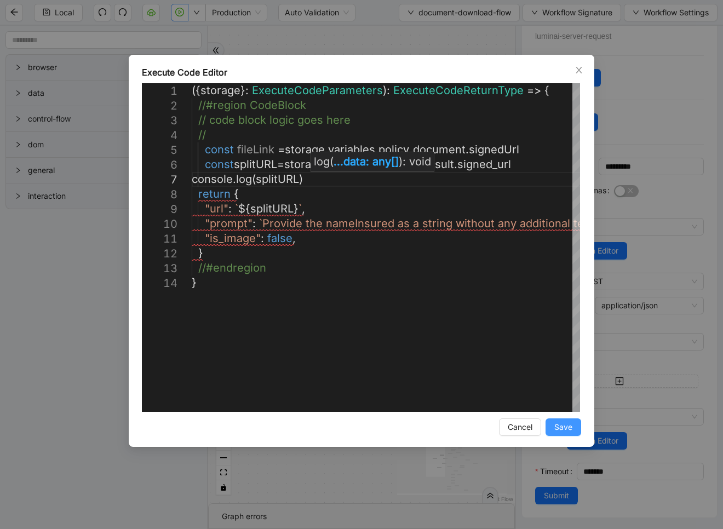
type textarea "**********"
click at [561, 420] on button "Save" at bounding box center [563, 427] width 36 height 18
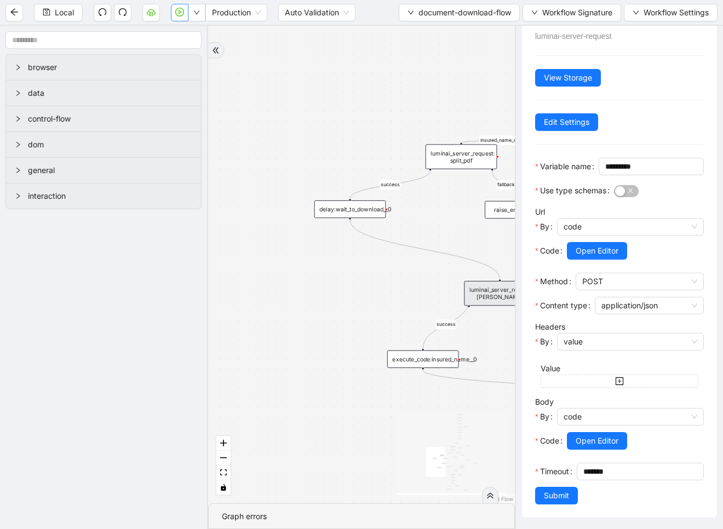
click at [569, 504] on div "luminai_server_request:[PERSON_NAME] luminai-server-request View Storage Edit S…" at bounding box center [619, 252] width 195 height 532
click at [554, 494] on span "Submit" at bounding box center [556, 495] width 25 height 12
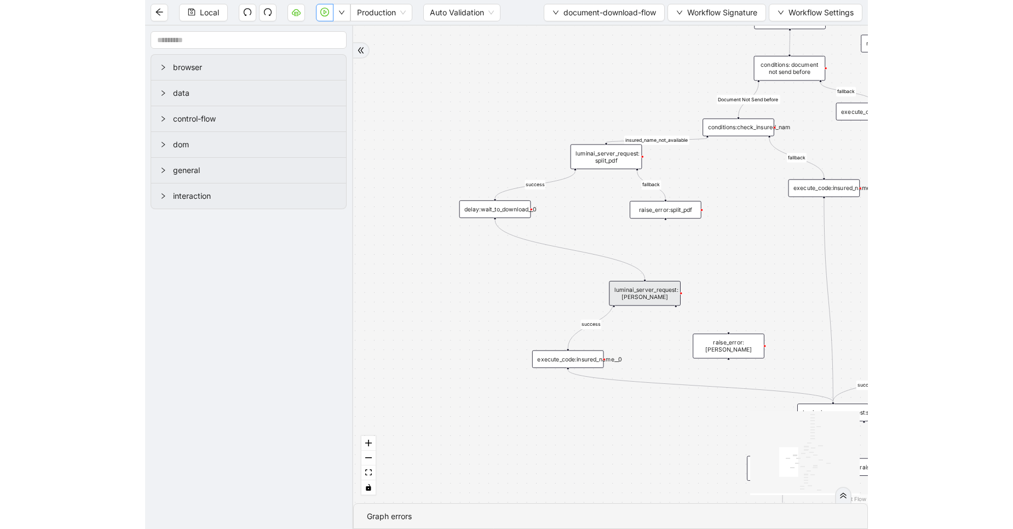
scroll to position [0, 0]
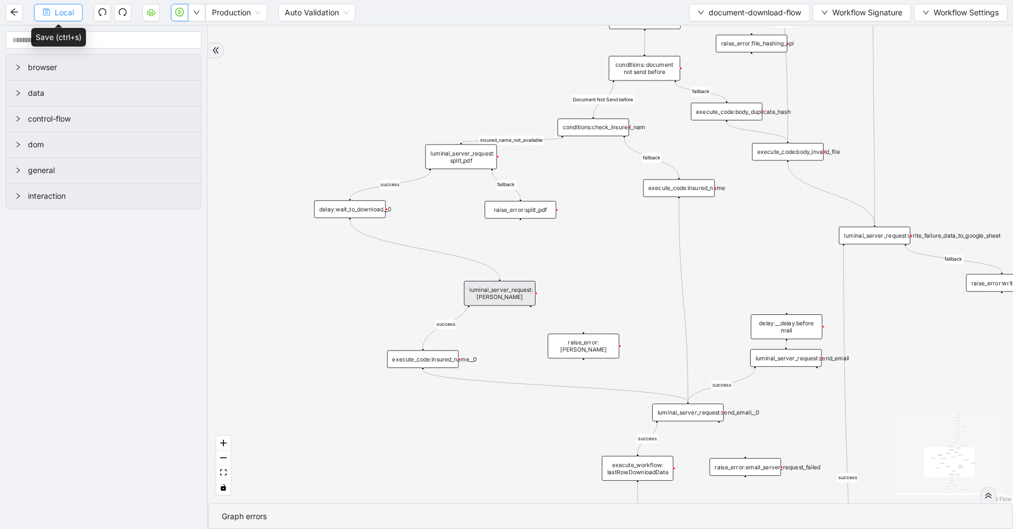
click at [55, 14] on span "Local" at bounding box center [64, 13] width 19 height 12
click at [48, 15] on icon "save" at bounding box center [47, 12] width 8 height 8
click at [178, 14] on icon "play-circle" at bounding box center [179, 12] width 9 height 9
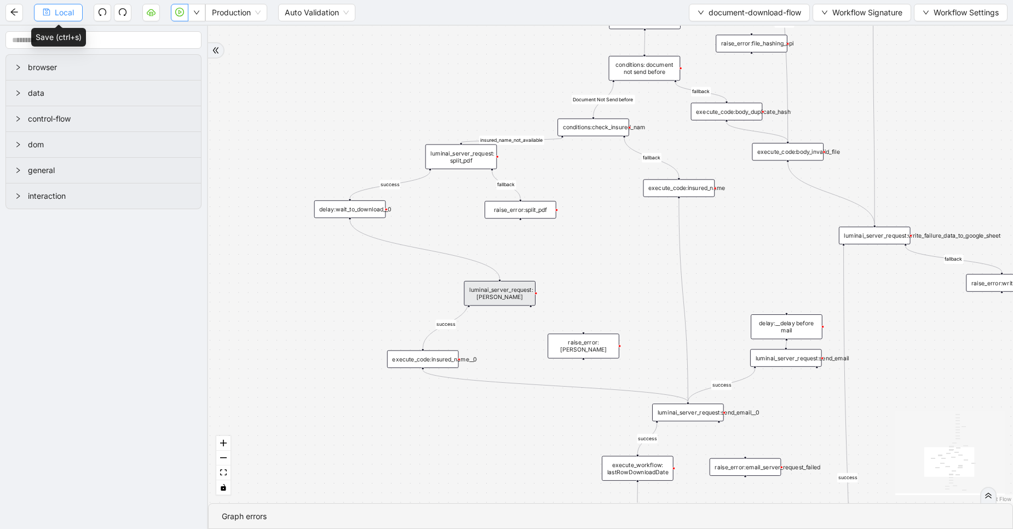
click at [61, 19] on button "Local" at bounding box center [58, 13] width 49 height 18
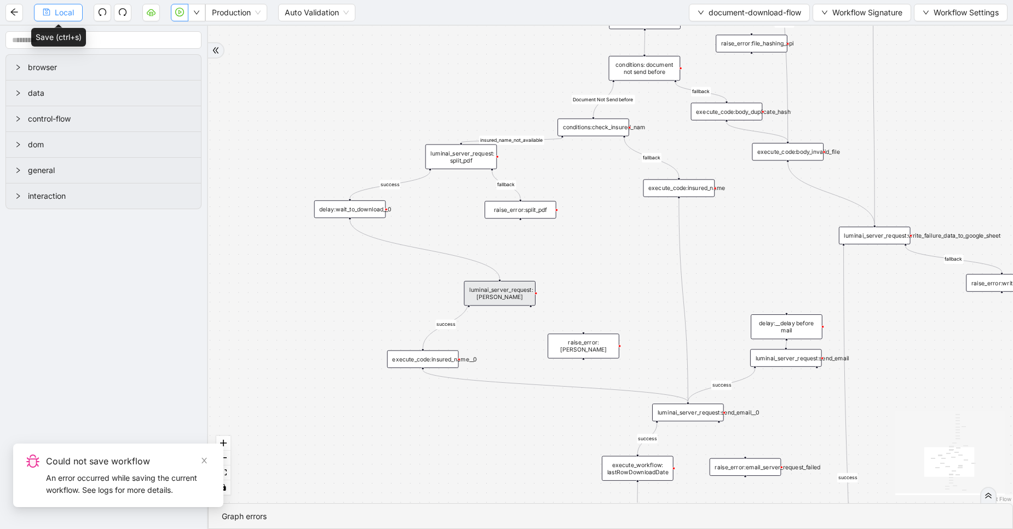
click at [55, 16] on span "Local" at bounding box center [64, 13] width 19 height 12
click at [55, 16] on div "Local Production Auto Validation document-download-flow Workflow Signature Work…" at bounding box center [506, 264] width 1013 height 529
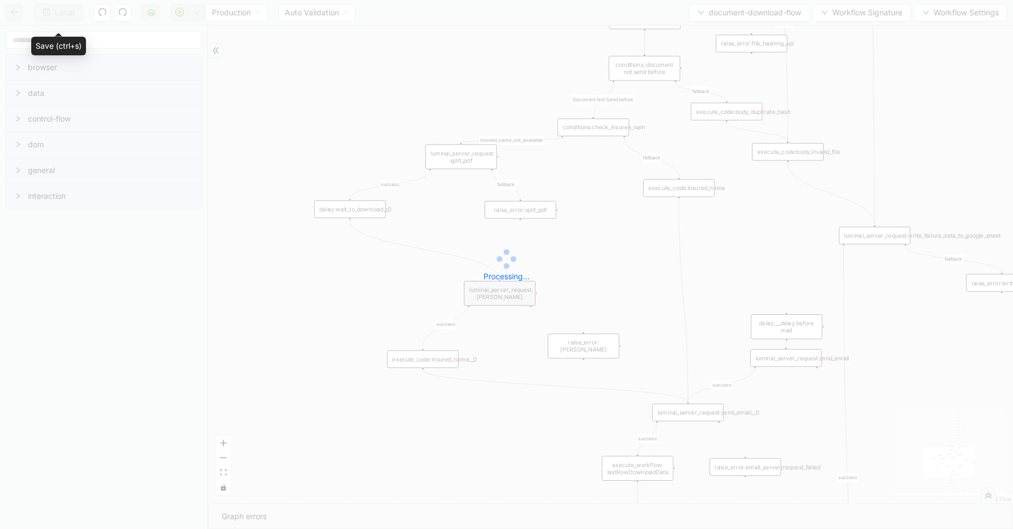
click at [55, 16] on div "Local Production Auto Validation document-download-flow Workflow Signature Work…" at bounding box center [506, 264] width 1013 height 529
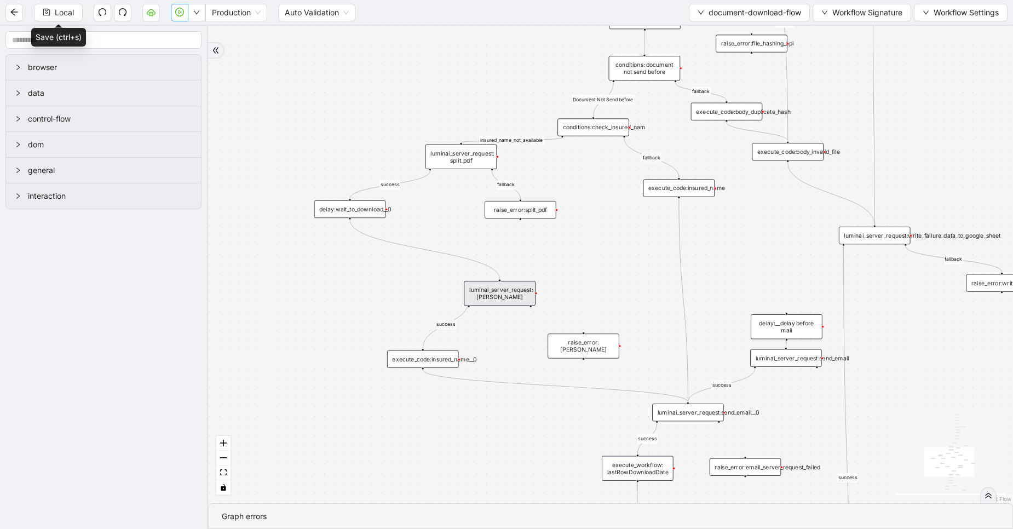
click at [55, 16] on div "Local Production Auto Validation document-download-flow Workflow Signature Work…" at bounding box center [506, 264] width 1013 height 529
